Goal: Task Accomplishment & Management: Use online tool/utility

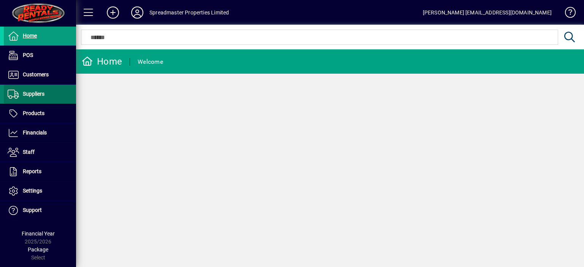
click at [32, 95] on span "Suppliers" at bounding box center [34, 94] width 22 height 6
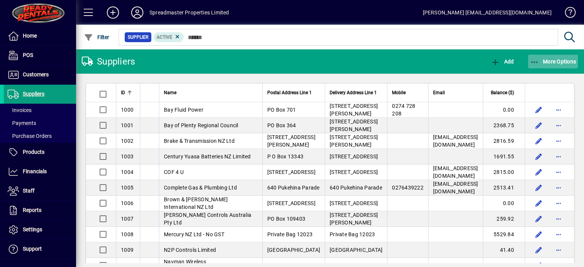
click at [544, 60] on span "More Options" at bounding box center [553, 62] width 46 height 6
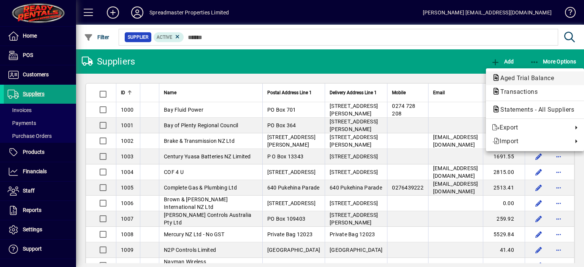
click at [516, 76] on span "Aged Trial Balance" at bounding box center [525, 78] width 66 height 7
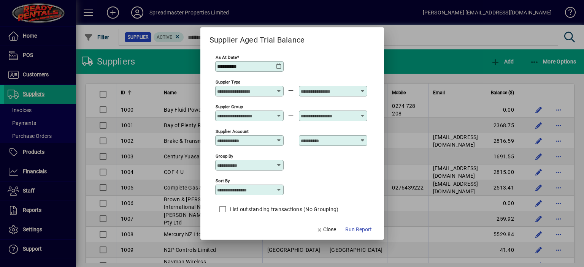
scroll to position [6, 0]
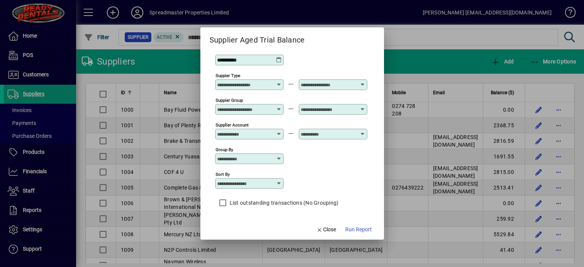
click at [282, 182] on div at bounding box center [250, 184] width 66 height 6
click at [250, 228] on div "Supplier Name" at bounding box center [239, 230] width 37 height 8
type input "**********"
click at [361, 229] on span "Run Report" at bounding box center [358, 230] width 27 height 8
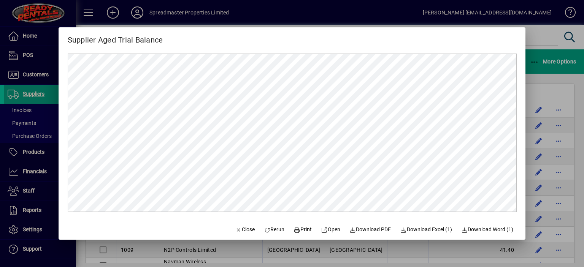
scroll to position [0, 0]
click at [244, 231] on span "Close" at bounding box center [245, 230] width 20 height 8
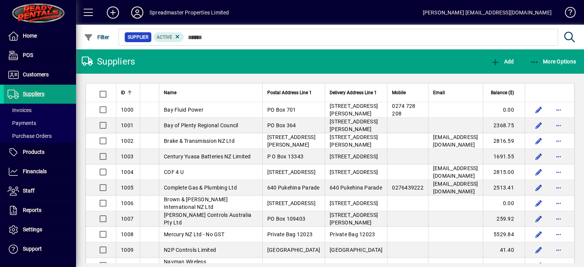
click at [136, 13] on icon at bounding box center [137, 12] width 15 height 12
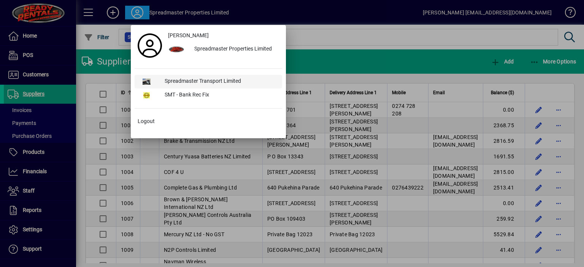
click at [192, 79] on div "Spreadmaster Transport Limited" at bounding box center [221, 82] width 124 height 14
